Goal: Information Seeking & Learning: Learn about a topic

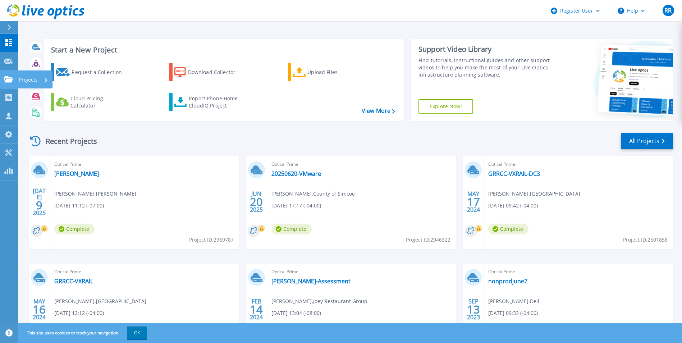
click at [25, 79] on p "Projects" at bounding box center [28, 79] width 19 height 19
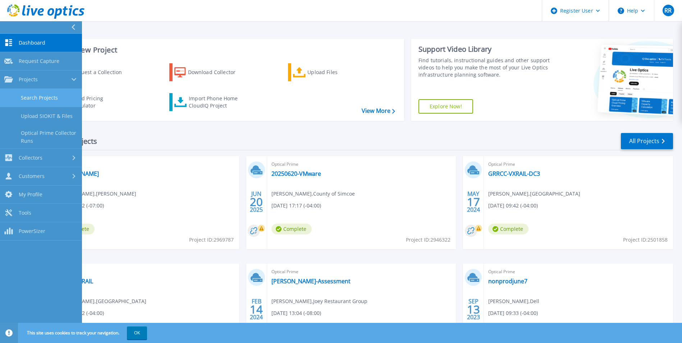
click at [38, 103] on link "Search Projects" at bounding box center [41, 98] width 82 height 18
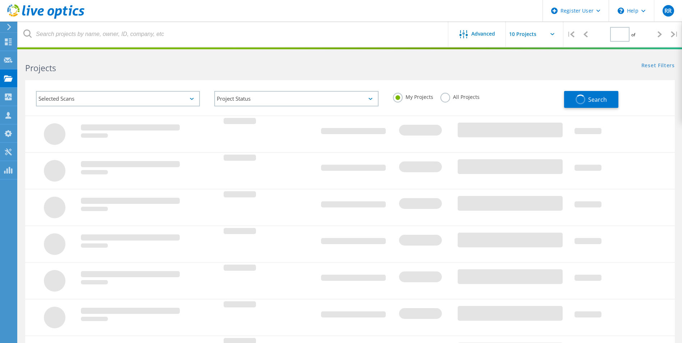
type input "1"
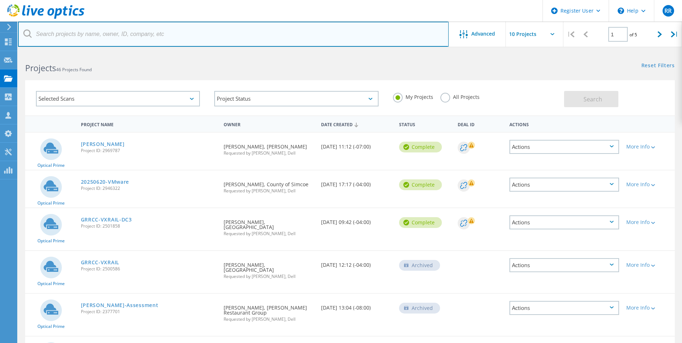
click at [155, 46] on input "text" at bounding box center [233, 34] width 430 height 25
click at [155, 37] on input "text" at bounding box center [233, 34] width 430 height 25
type input "[PERSON_NAME][EMAIL_ADDRESS][DOMAIN_NAME]"
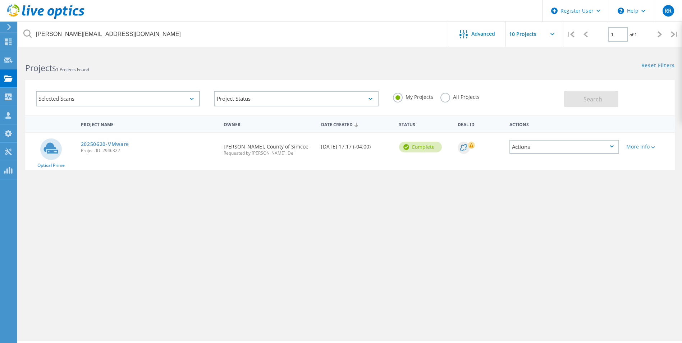
click at [469, 100] on label "All Projects" at bounding box center [459, 96] width 39 height 7
click at [0, 0] on input "All Projects" at bounding box center [0, 0] width 0 height 0
click at [582, 101] on button "Search" at bounding box center [591, 99] width 54 height 16
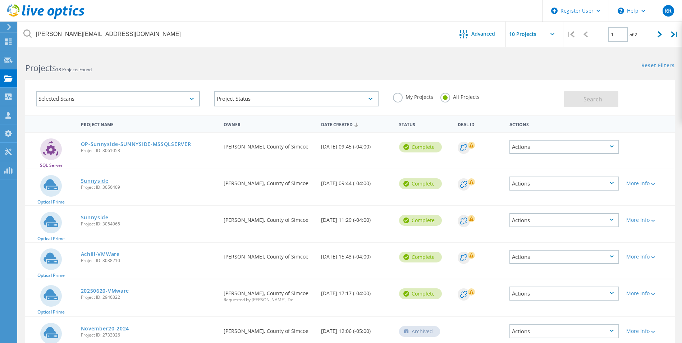
click at [102, 183] on link "Sunnyside" at bounding box center [95, 180] width 28 height 5
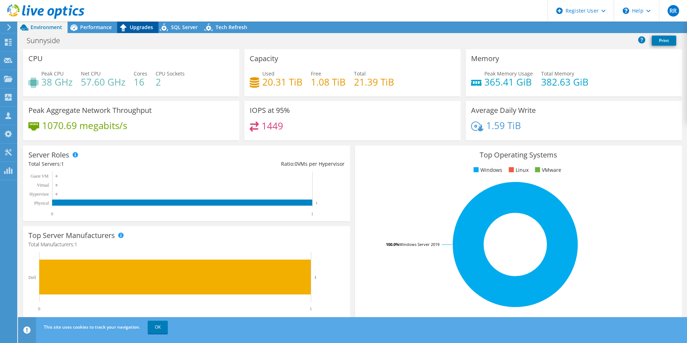
click at [101, 24] on span "Performance" at bounding box center [96, 27] width 32 height 7
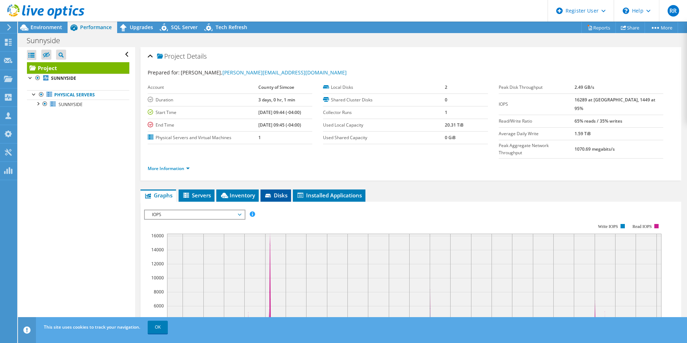
click at [285, 192] on span "Disks" at bounding box center [275, 195] width 23 height 7
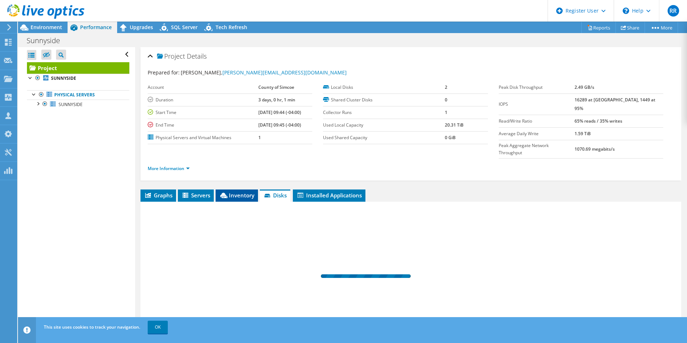
click at [250, 192] on span "Inventory" at bounding box center [236, 195] width 35 height 7
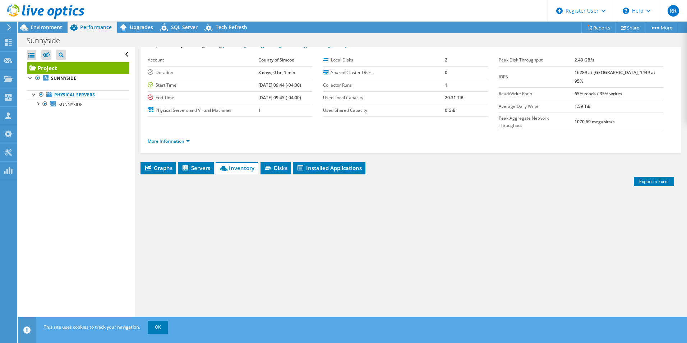
scroll to position [36, 0]
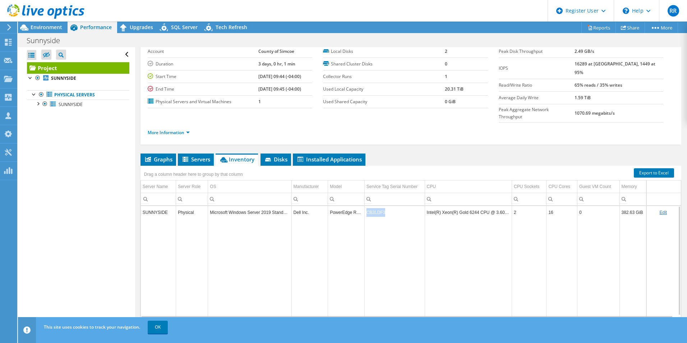
drag, startPoint x: 393, startPoint y: 197, endPoint x: 365, endPoint y: 197, distance: 28.0
click at [365, 206] on td "CB3LDF3" at bounding box center [394, 212] width 60 height 13
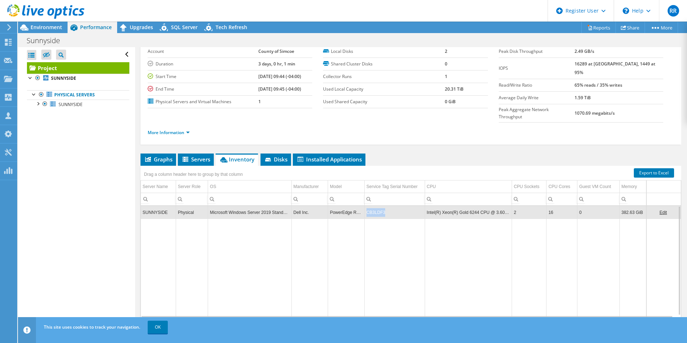
copy td "CB3LDF3"
click at [199, 156] on span "Servers" at bounding box center [195, 159] width 29 height 7
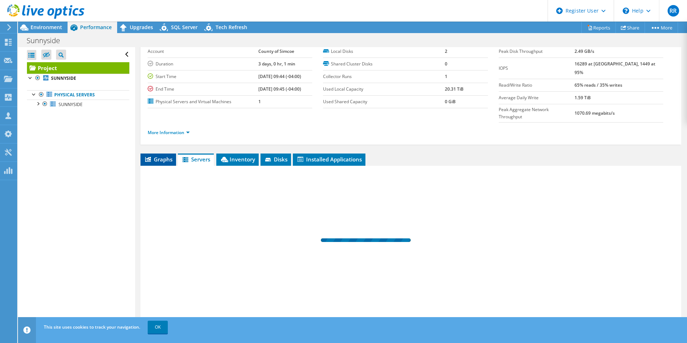
click at [172, 156] on span "Graphs" at bounding box center [158, 159] width 28 height 7
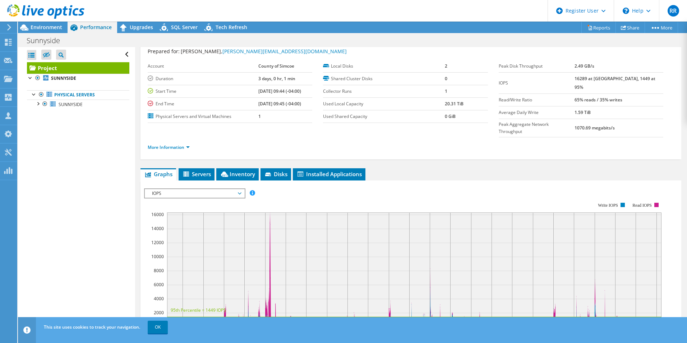
scroll to position [0, 0]
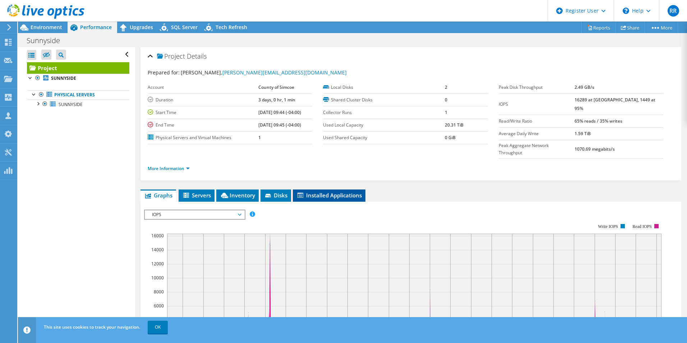
click at [343, 192] on span "Installed Applications" at bounding box center [328, 195] width 65 height 7
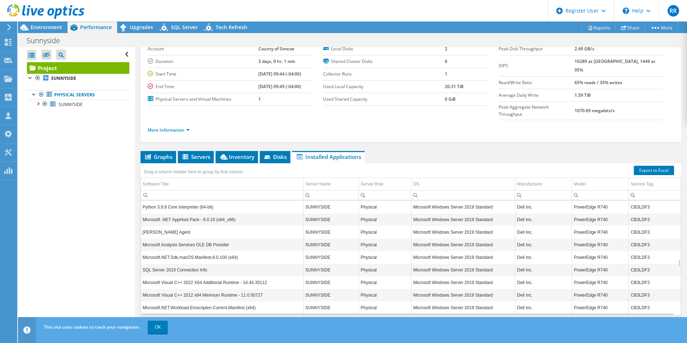
scroll to position [949, 0]
